Goal: Information Seeking & Learning: Learn about a topic

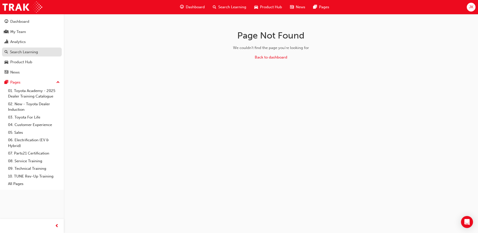
click at [16, 53] on div "Search Learning" at bounding box center [24, 52] width 28 height 6
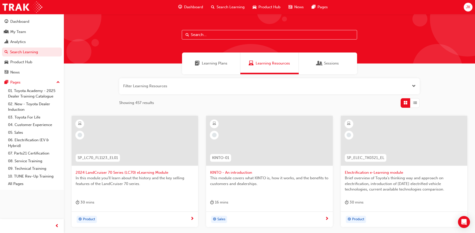
click at [212, 32] on input "text" at bounding box center [269, 35] width 175 height 10
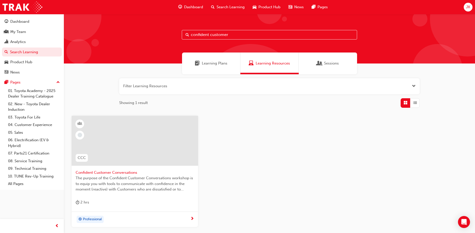
type input "confident customer"
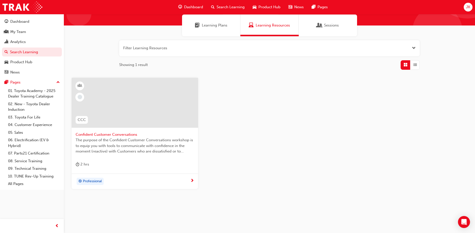
scroll to position [43, 0]
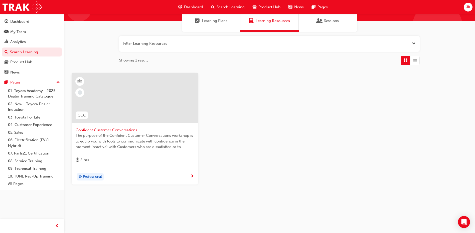
click at [186, 42] on button "button" at bounding box center [269, 44] width 300 height 16
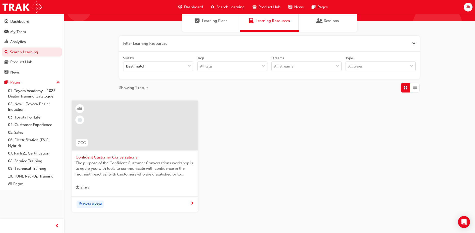
click at [237, 6] on span "Search Learning" at bounding box center [230, 7] width 28 height 6
click at [28, 50] on link "Search Learning" at bounding box center [32, 52] width 60 height 9
click at [224, 7] on span "Search Learning" at bounding box center [230, 7] width 28 height 6
click at [17, 20] on div "Dashboard" at bounding box center [19, 22] width 19 height 6
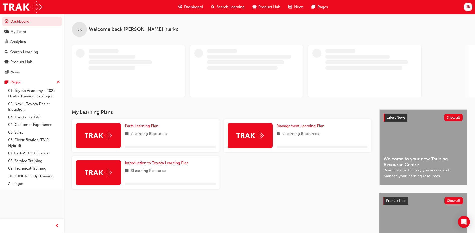
click at [218, 6] on span "Search Learning" at bounding box center [230, 7] width 28 height 6
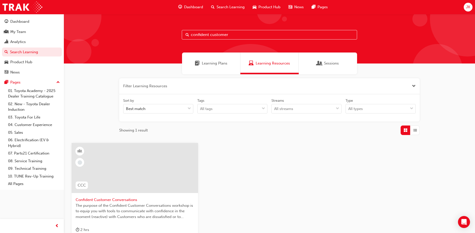
click at [232, 35] on input "confident customer" at bounding box center [269, 35] width 175 height 10
drag, startPoint x: 232, startPoint y: 35, endPoint x: 228, endPoint y: 35, distance: 3.8
click at [229, 35] on input "confident customer" at bounding box center [269, 35] width 175 height 10
click at [223, 35] on input "confident customer" at bounding box center [269, 35] width 175 height 10
drag, startPoint x: 227, startPoint y: 35, endPoint x: 180, endPoint y: 37, distance: 47.8
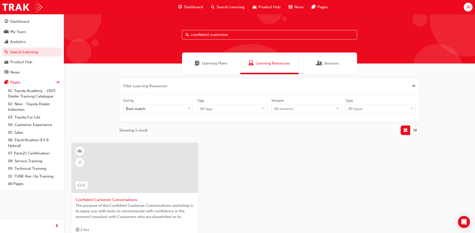
click at [180, 36] on div "confident customer" at bounding box center [269, 39] width 411 height 50
type input "a"
click at [230, 34] on input "vehicle compliance" at bounding box center [269, 35] width 175 height 10
drag, startPoint x: 232, startPoint y: 33, endPoint x: 207, endPoint y: 36, distance: 25.5
click at [207, 36] on input "vehicle compliance" at bounding box center [269, 35] width 175 height 10
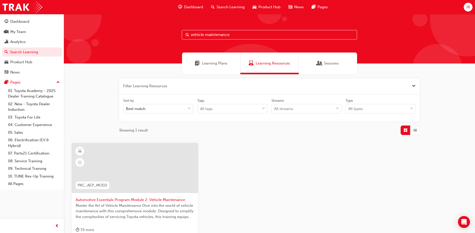
drag, startPoint x: 247, startPoint y: 37, endPoint x: 205, endPoint y: 39, distance: 42.6
click at [205, 39] on input "vehicle maintenance" at bounding box center [269, 35] width 175 height 10
type input "v"
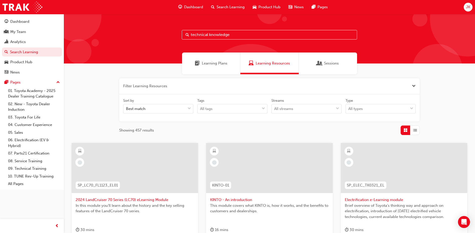
type input "technical knowledge"
